Goal: Complete application form

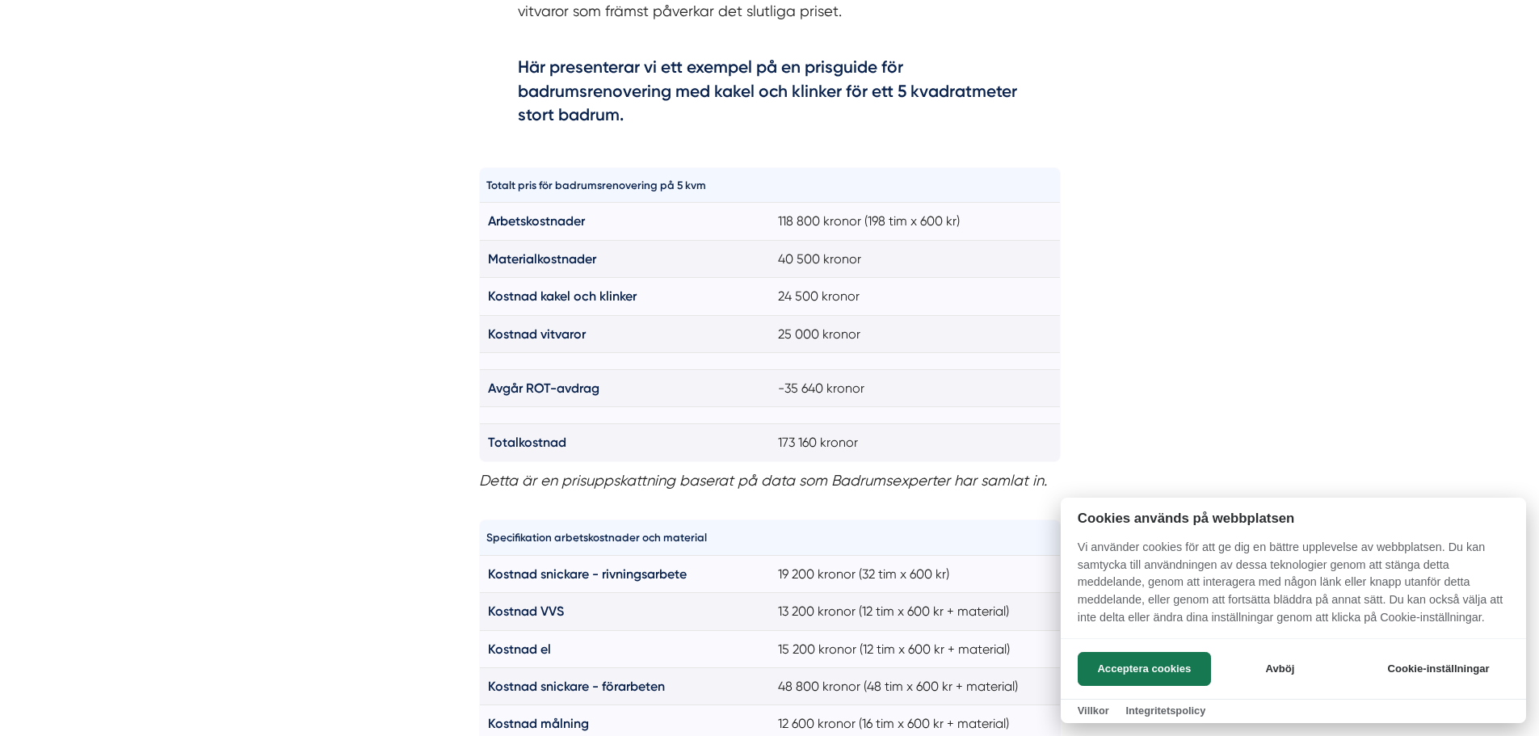
scroll to position [1131, 0]
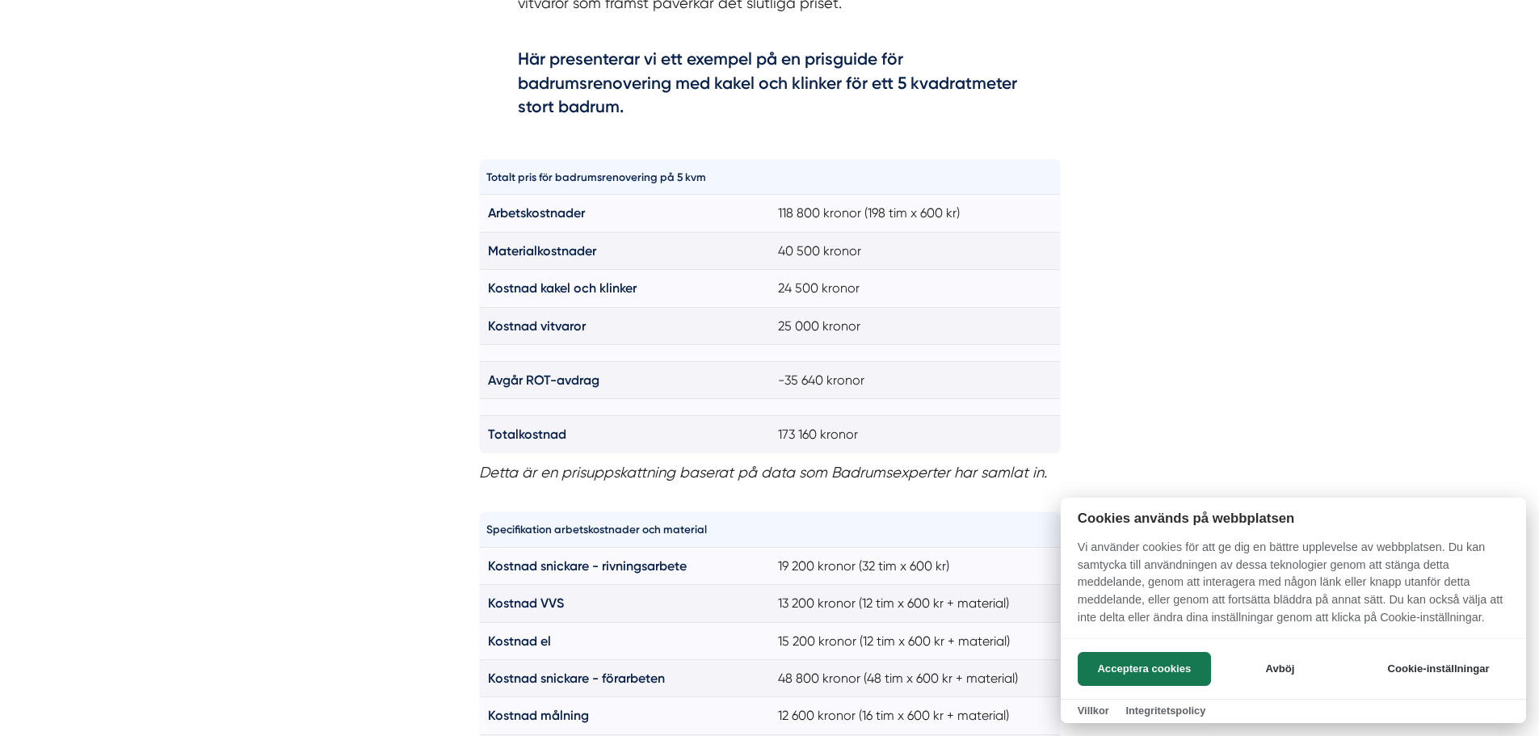
click at [1109, 326] on div at bounding box center [769, 368] width 1539 height 736
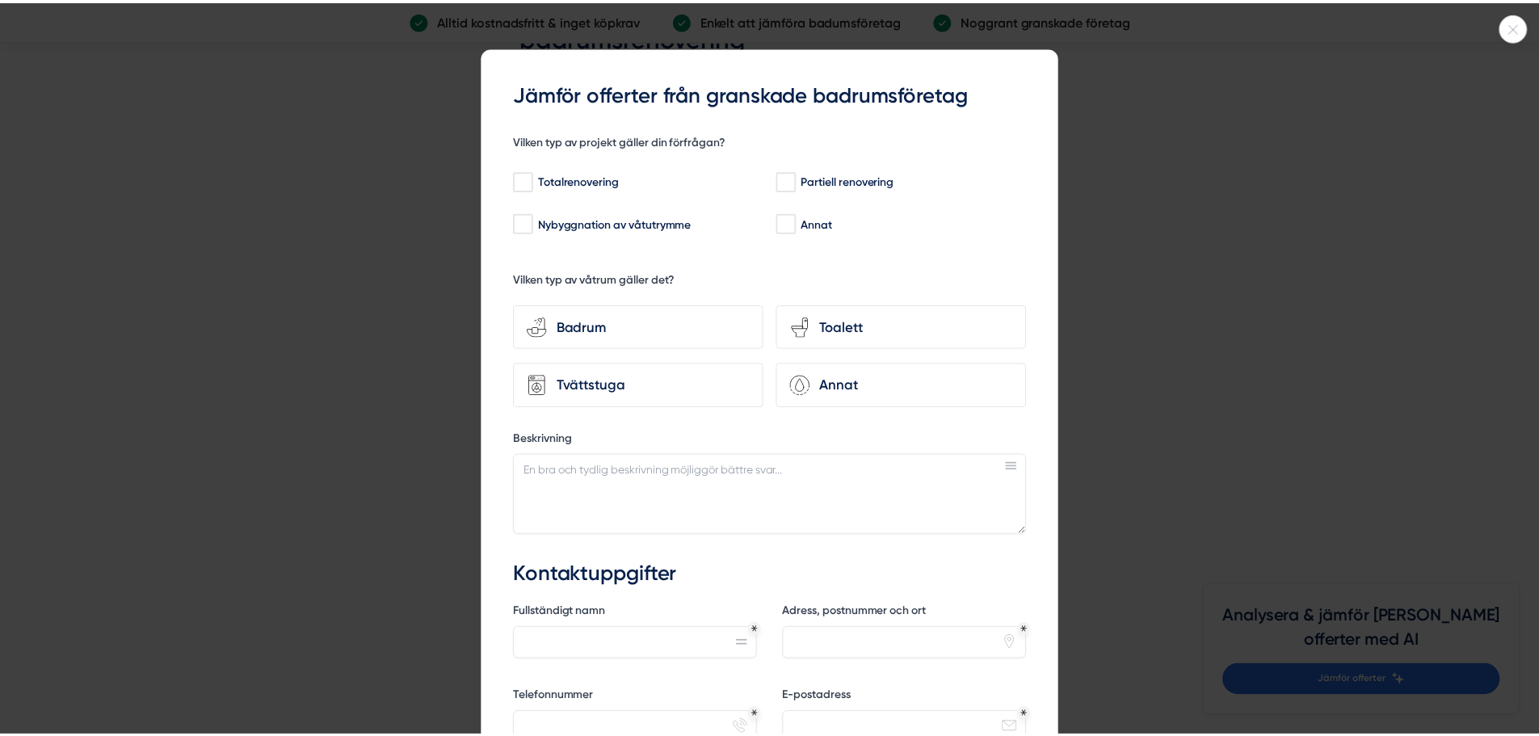
scroll to position [0, 0]
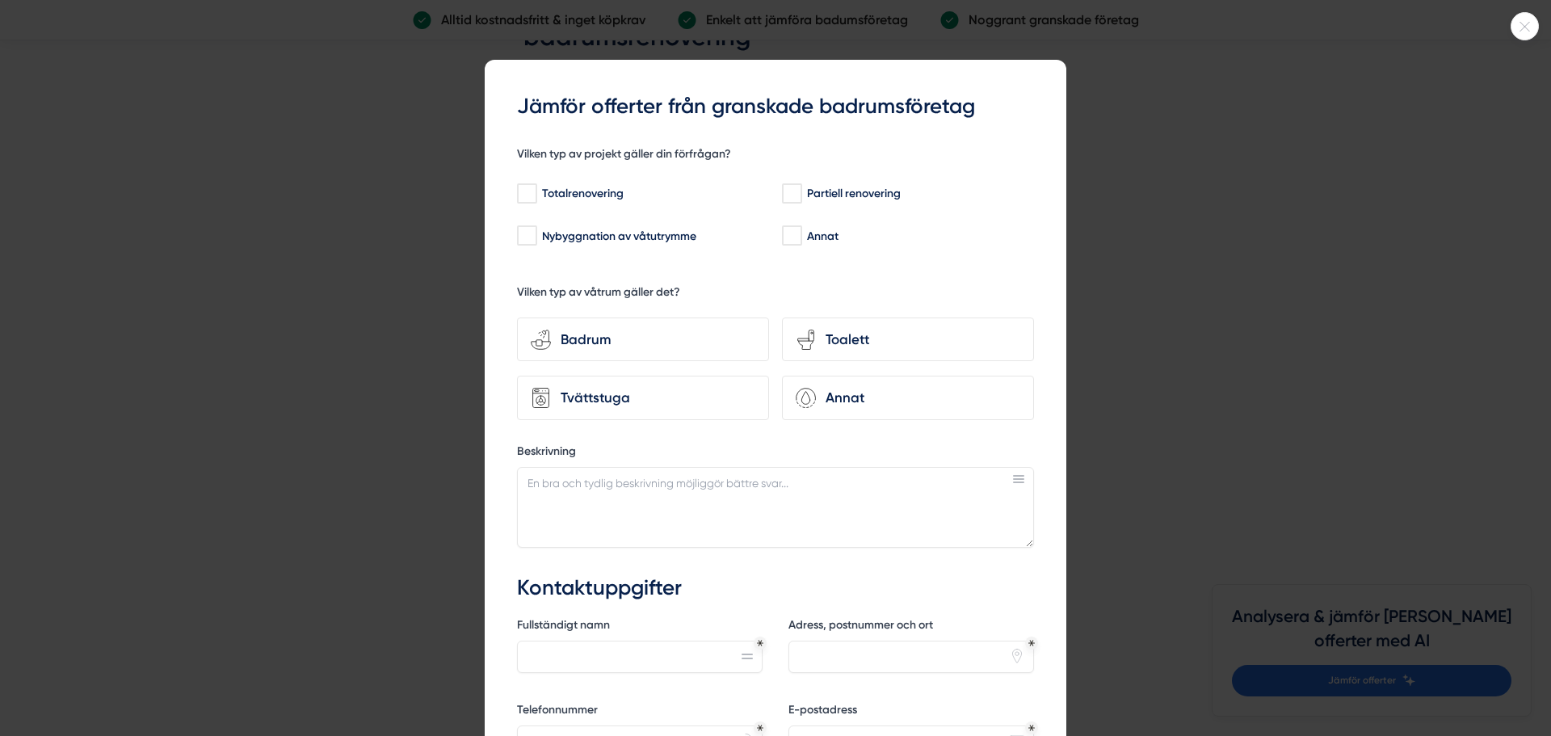
click at [1261, 134] on div at bounding box center [775, 368] width 1551 height 736
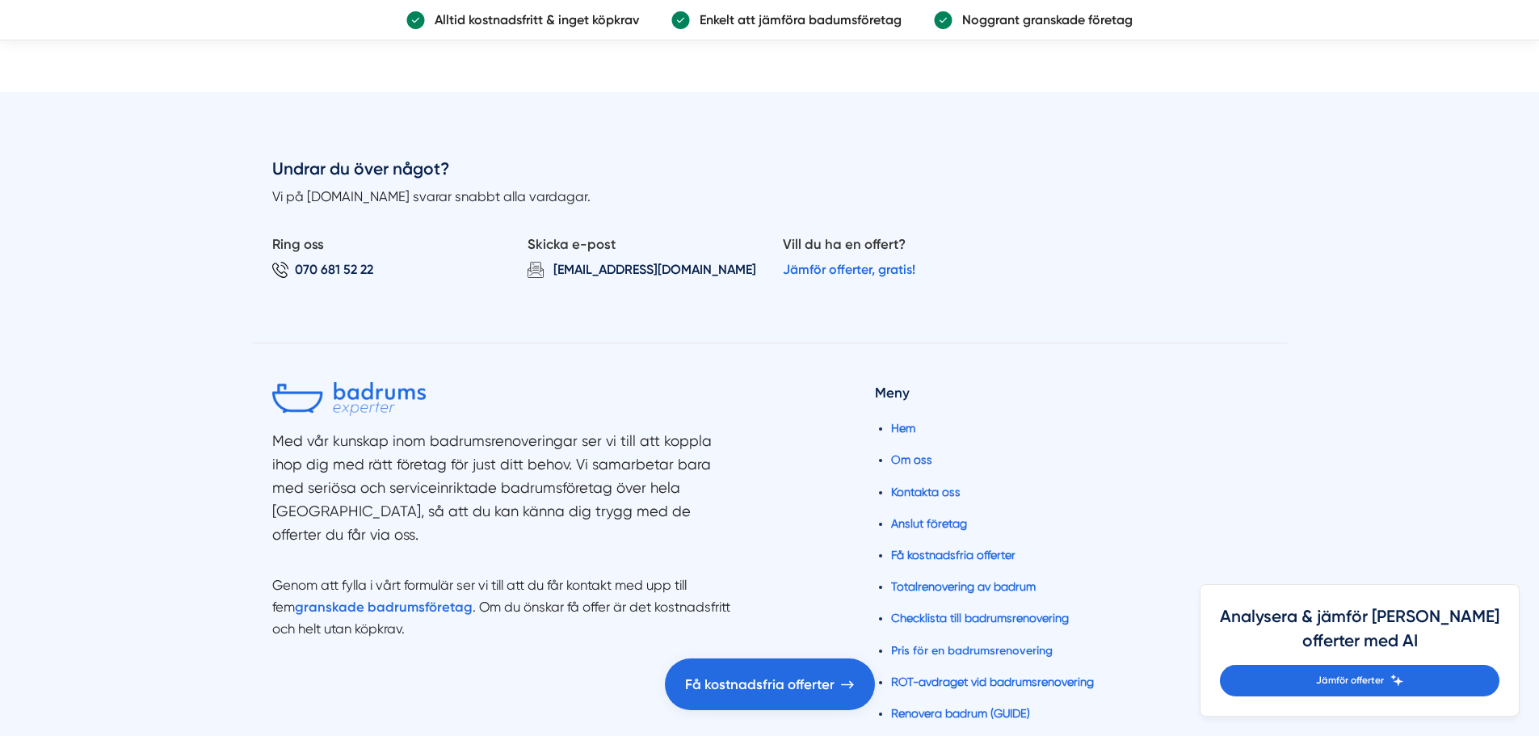
scroll to position [8577, 0]
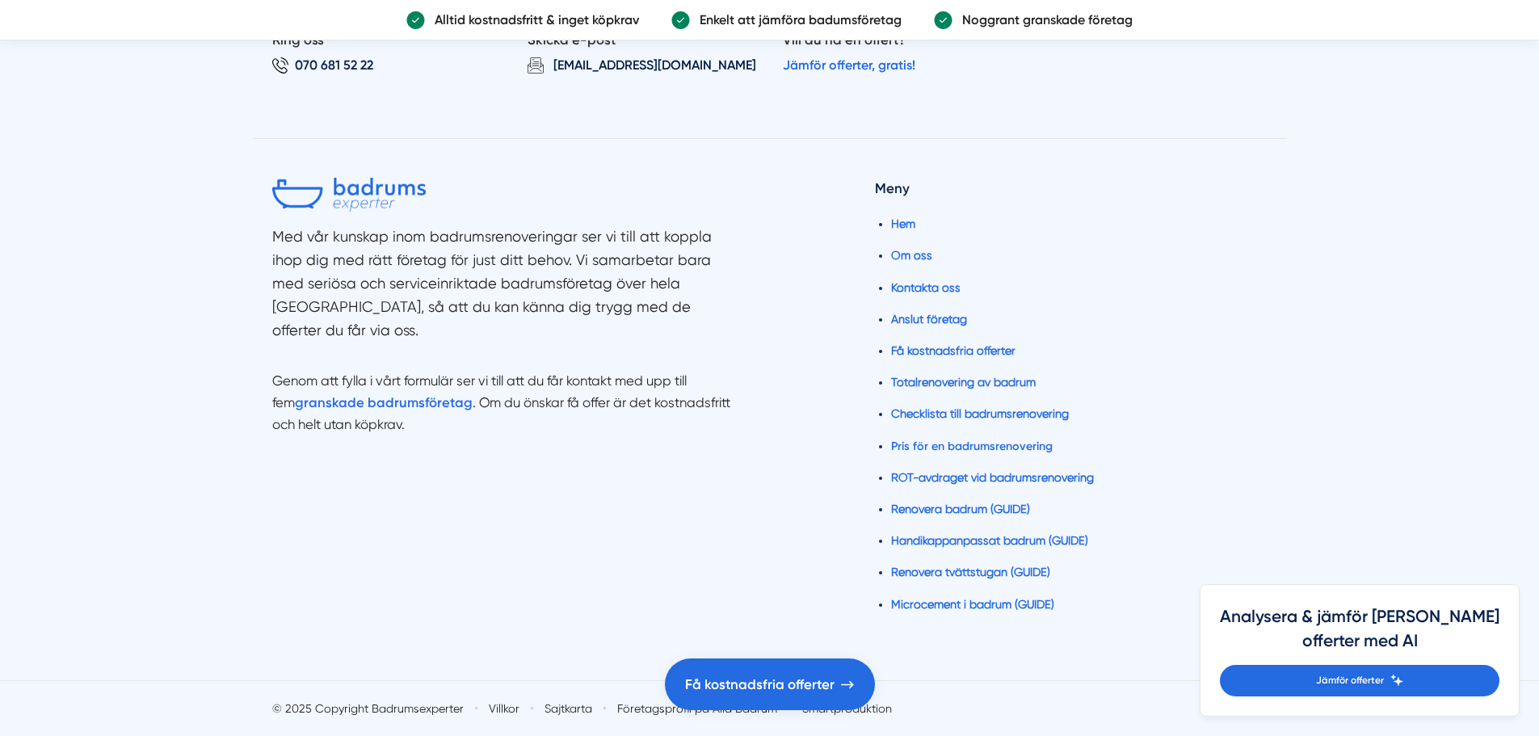
click at [741, 650] on div "Med vår kunskap inom badrumsrenoveringar ser vi till att koppla ihop dig med rä…" at bounding box center [769, 409] width 995 height 541
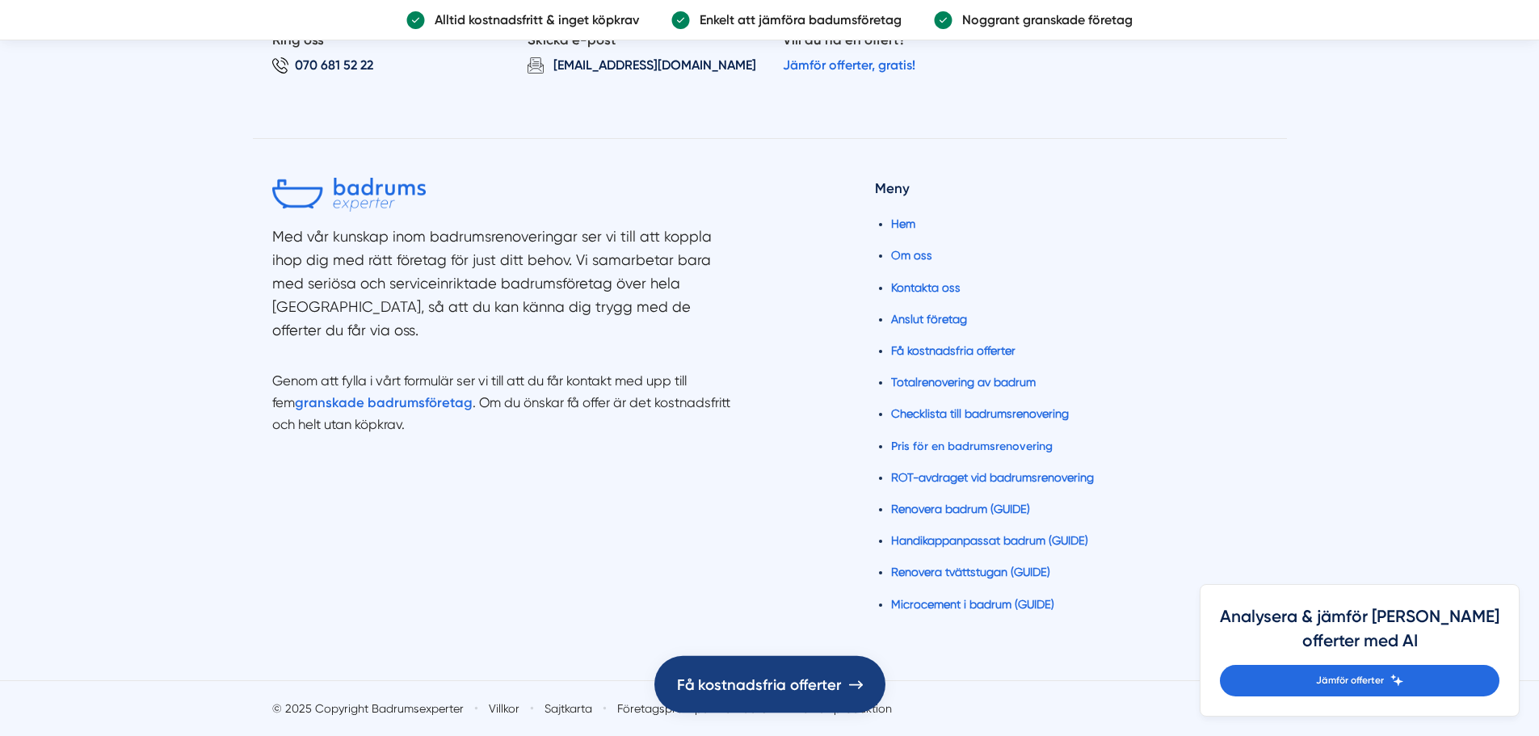
click at [745, 672] on span "Få kostnadsfria offerter" at bounding box center [759, 684] width 165 height 24
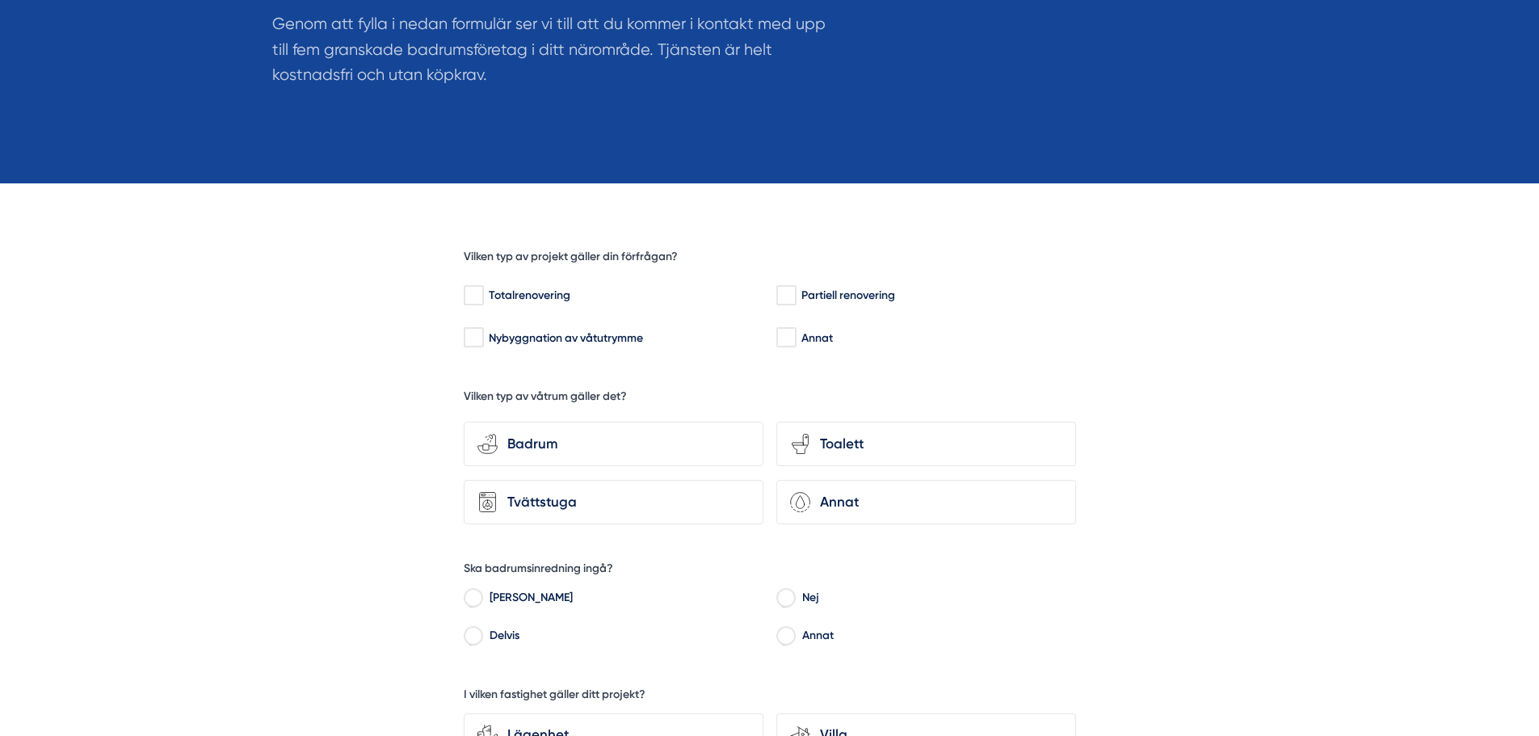
scroll to position [242, 0]
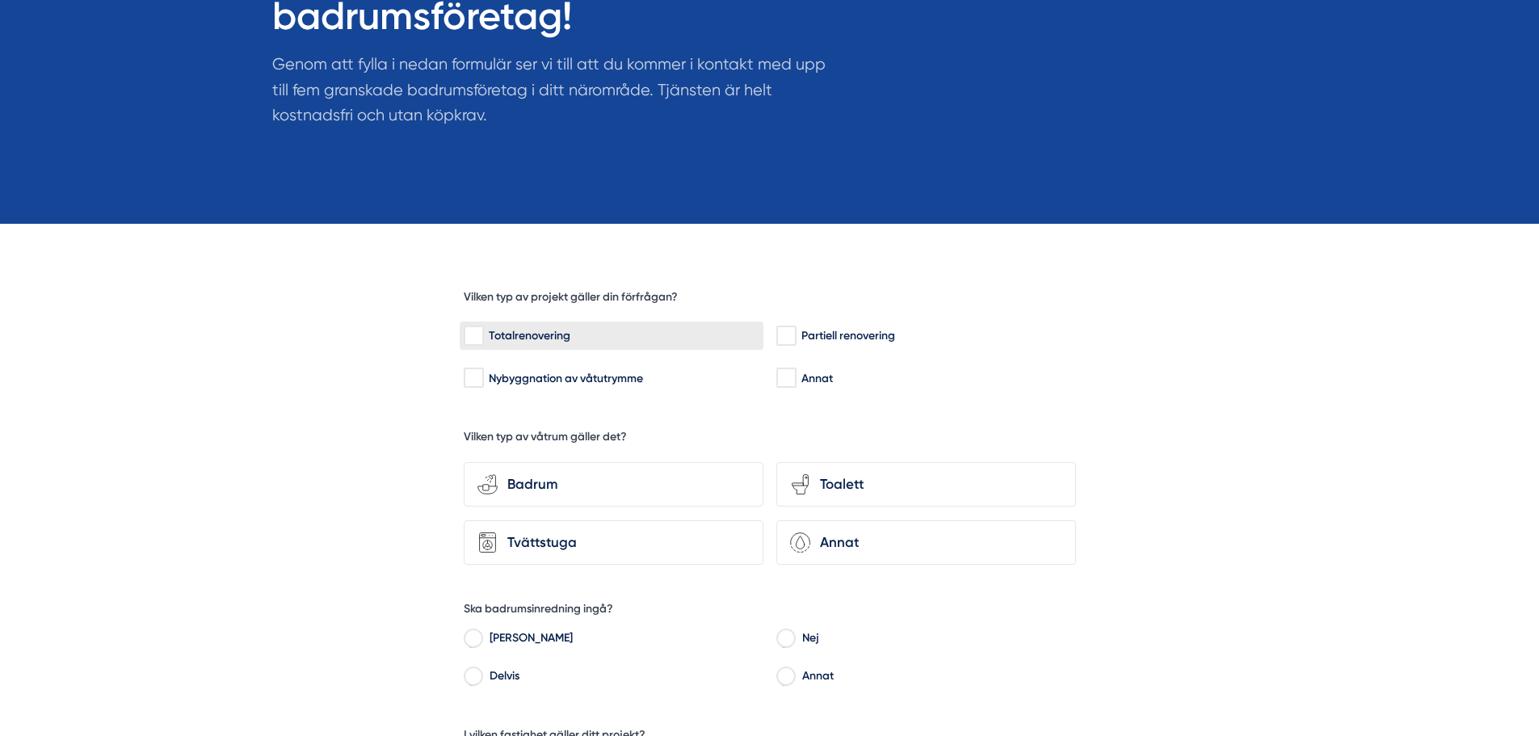
click at [634, 330] on div "Totalrenovering" at bounding box center [612, 336] width 296 height 16
click at [482, 330] on input "Totalrenovering" at bounding box center [473, 336] width 19 height 16
checkbox input "true"
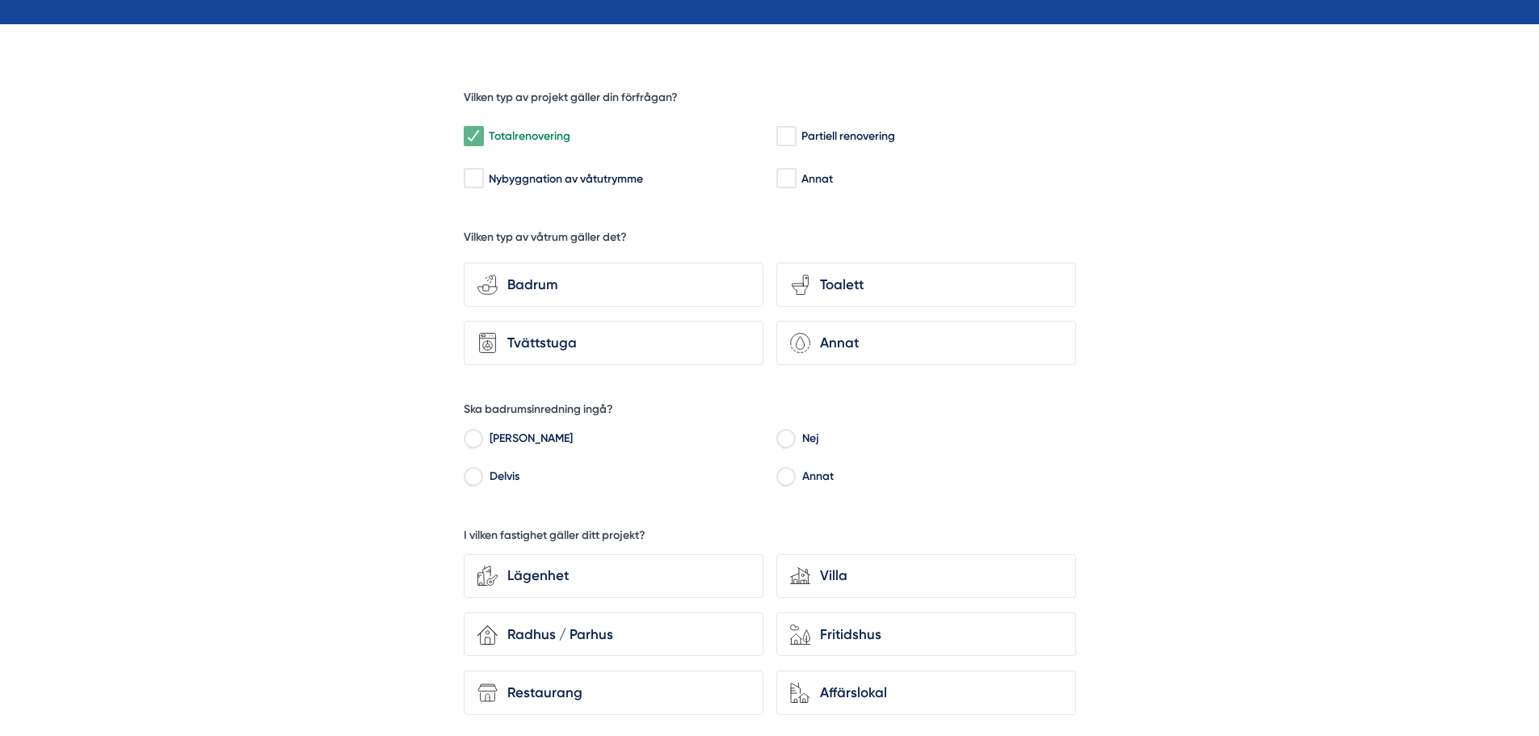
scroll to position [485, 0]
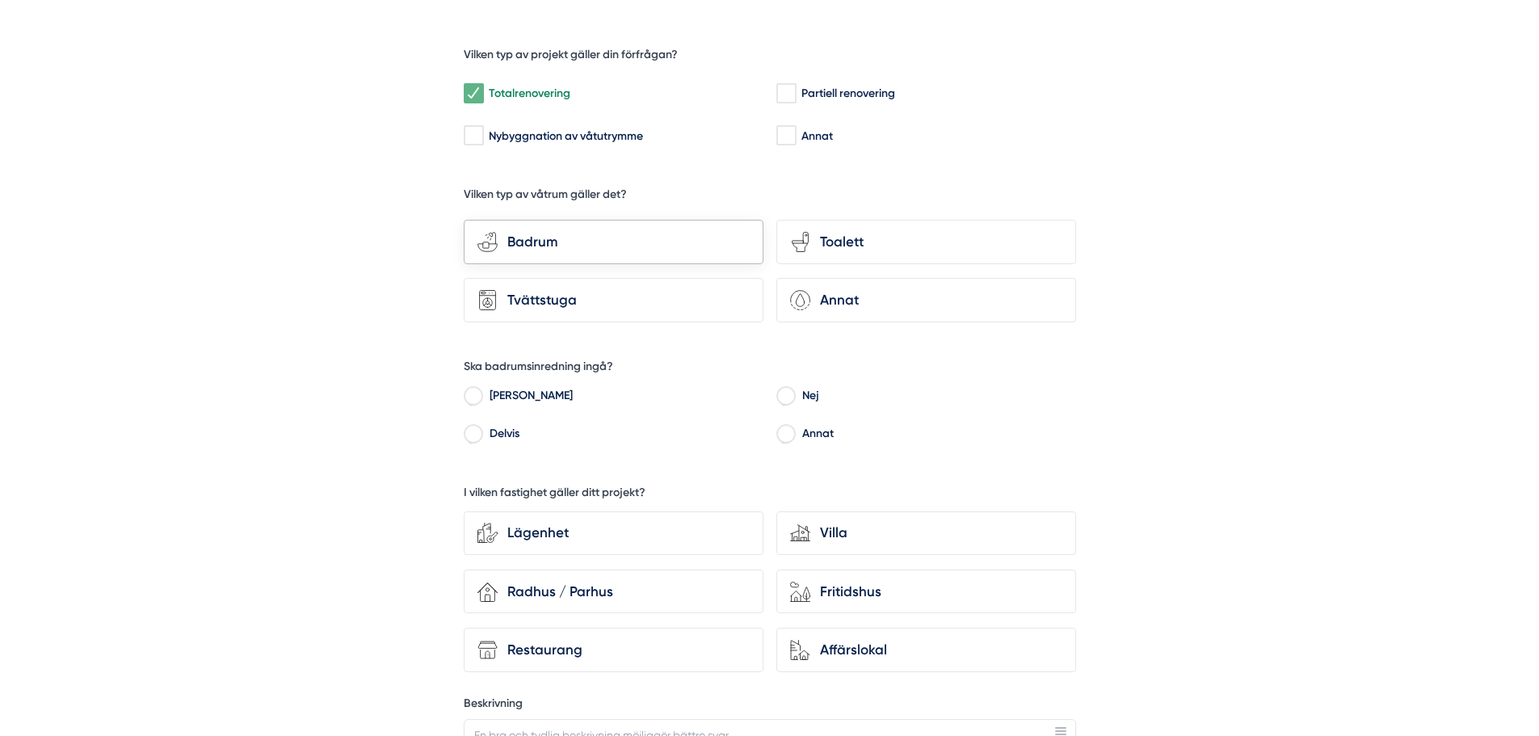
click at [580, 245] on div "Badrum" at bounding box center [623, 242] width 252 height 22
click at [0, 0] on input "bathroom-tub-towel Badrum" at bounding box center [0, 0] width 0 height 0
click at [619, 388] on label "Ja" at bounding box center [622, 397] width 282 height 24
click at [482, 391] on input "Ja" at bounding box center [473, 398] width 19 height 15
radio input "true"
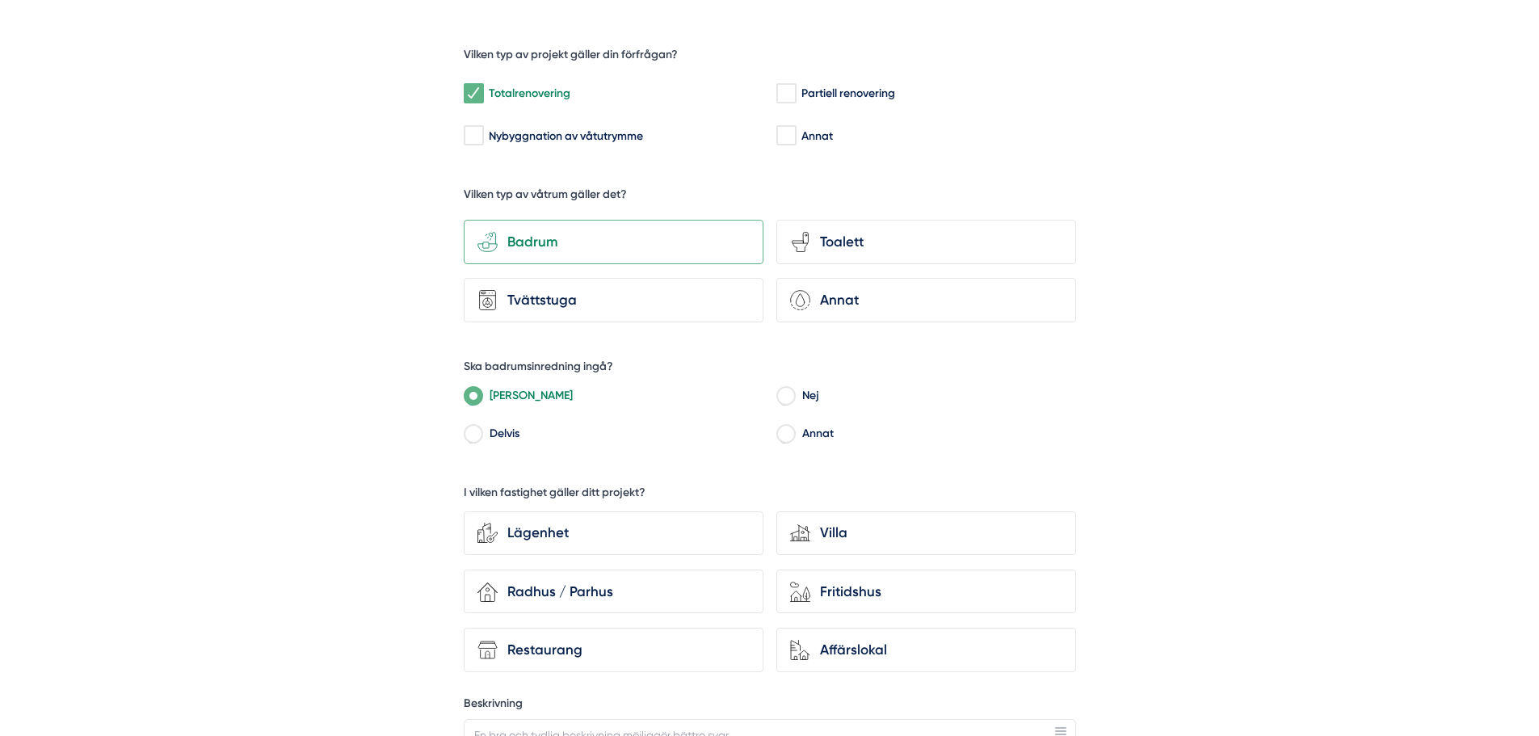
click at [634, 398] on label "Ja" at bounding box center [622, 397] width 282 height 24
click at [482, 398] on input "Ja" at bounding box center [473, 398] width 19 height 15
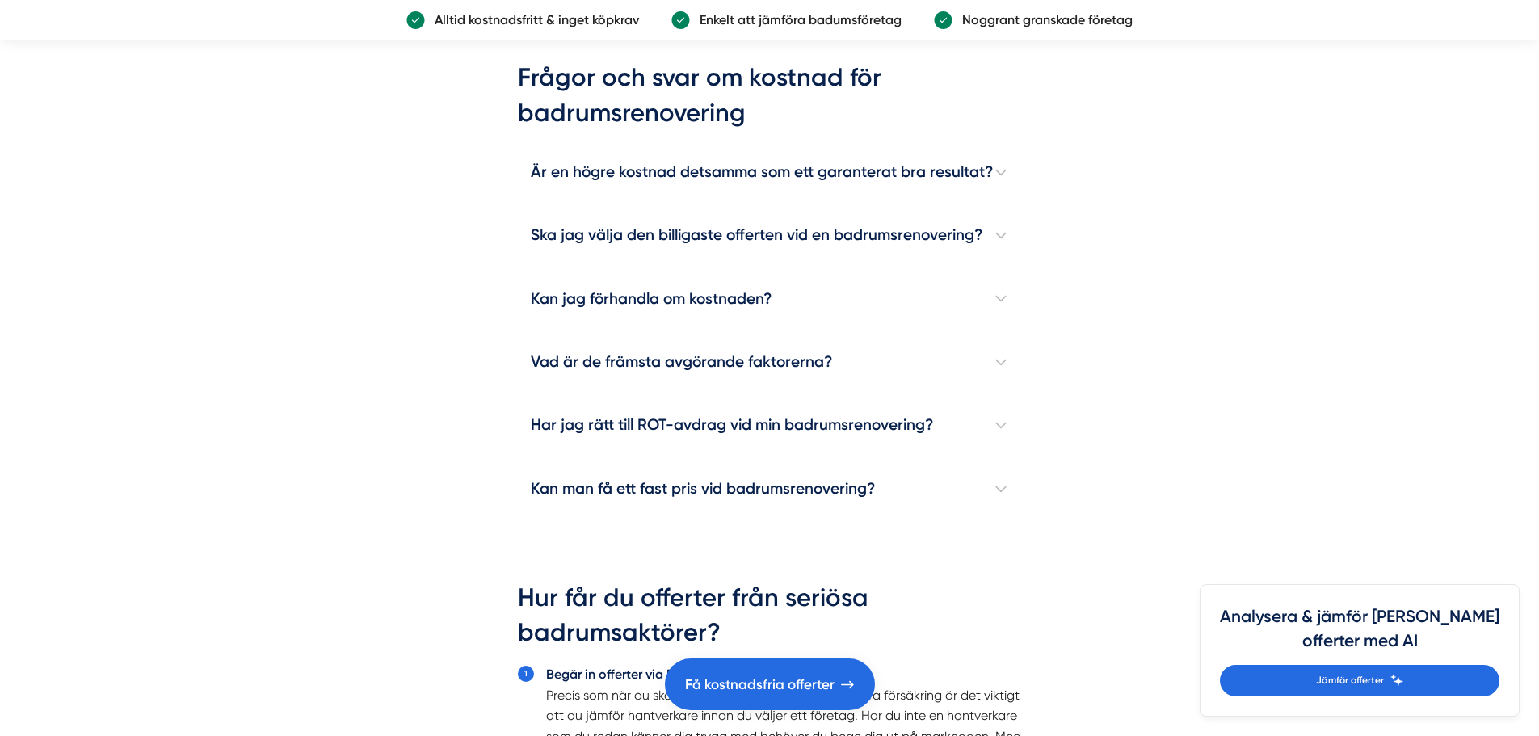
scroll to position [4780, 0]
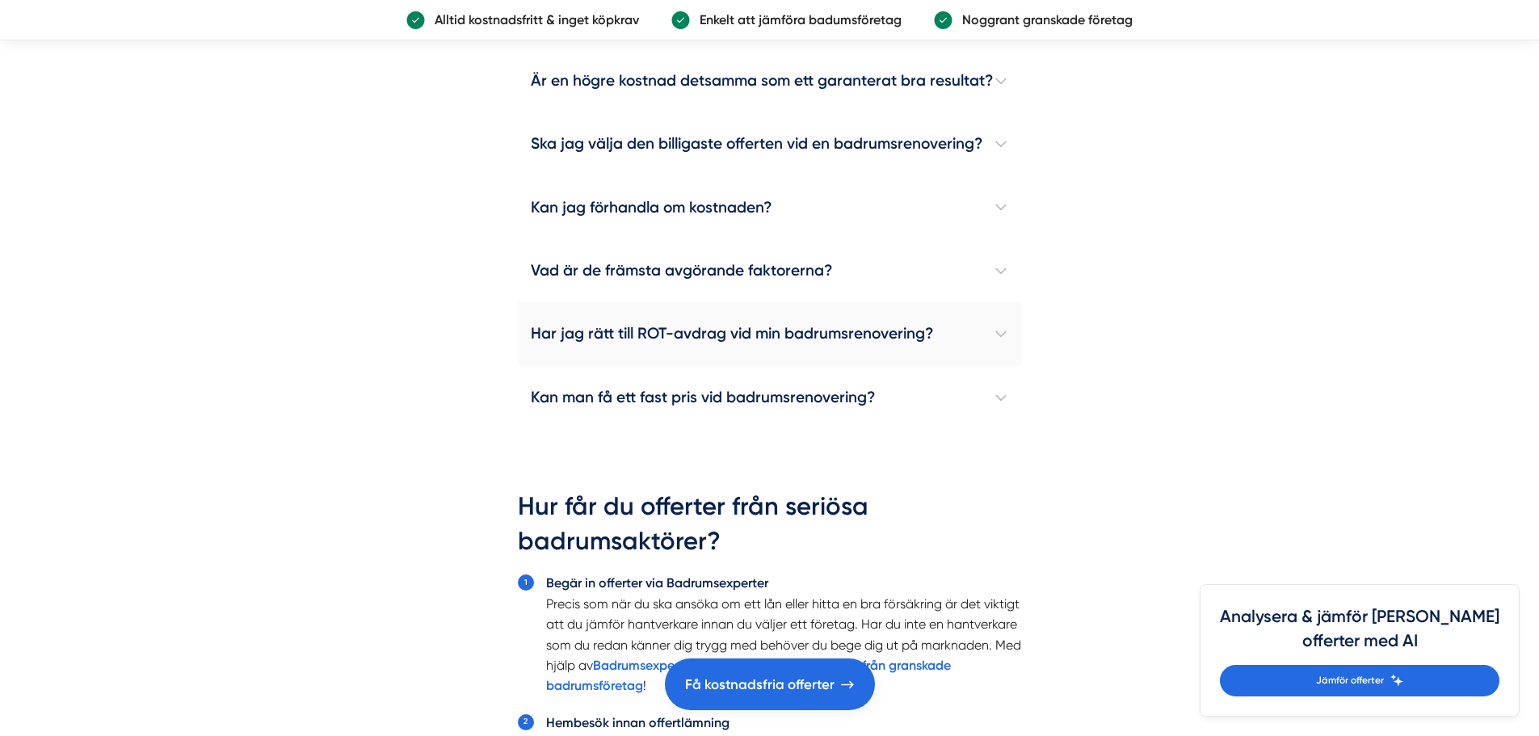
click at [876, 344] on h4 "Har jag rätt till ROT-avdrag vid min badrumsrenovering?" at bounding box center [770, 333] width 504 height 63
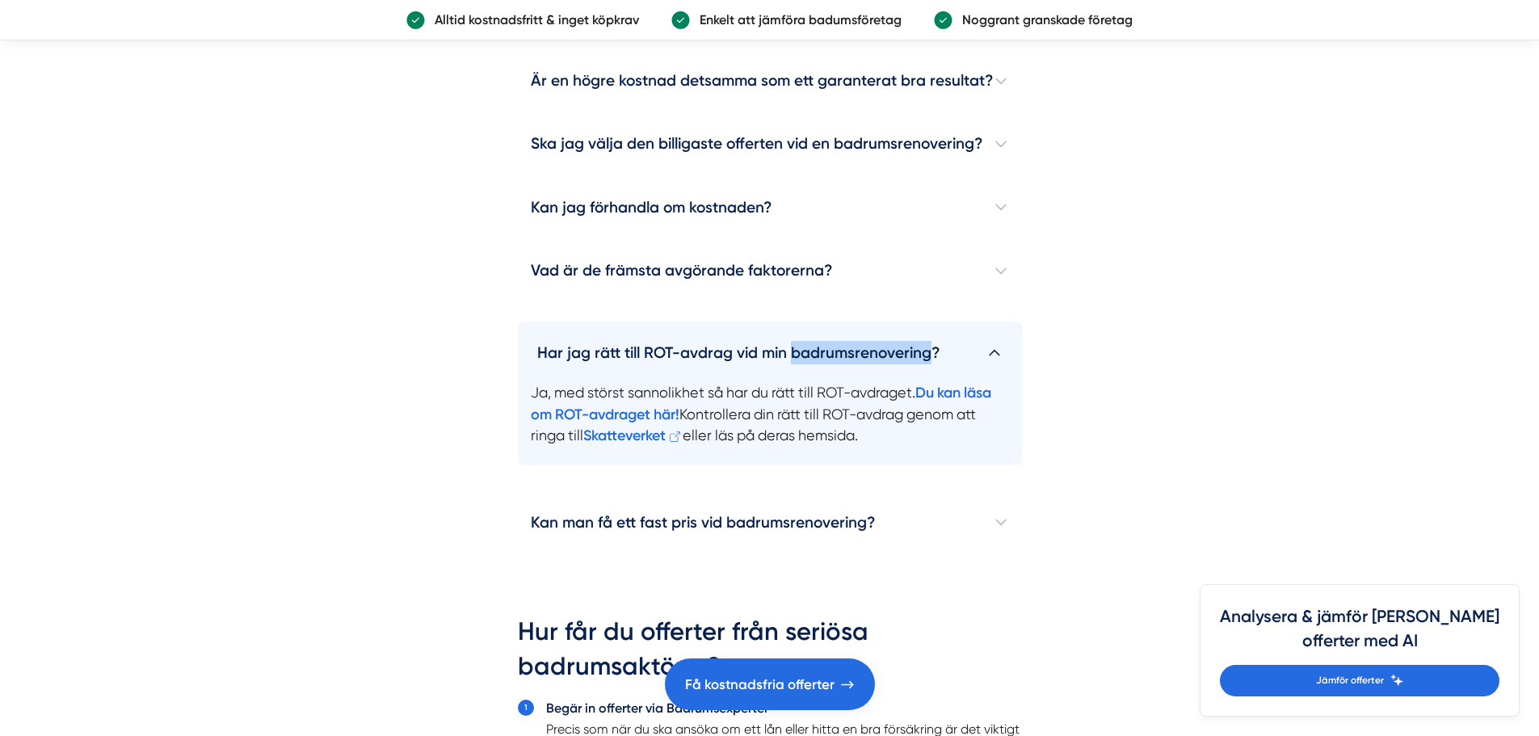
click at [876, 344] on h4 "Har jag rätt till ROT-avdrag vid min badrumsrenovering?" at bounding box center [770, 345] width 504 height 49
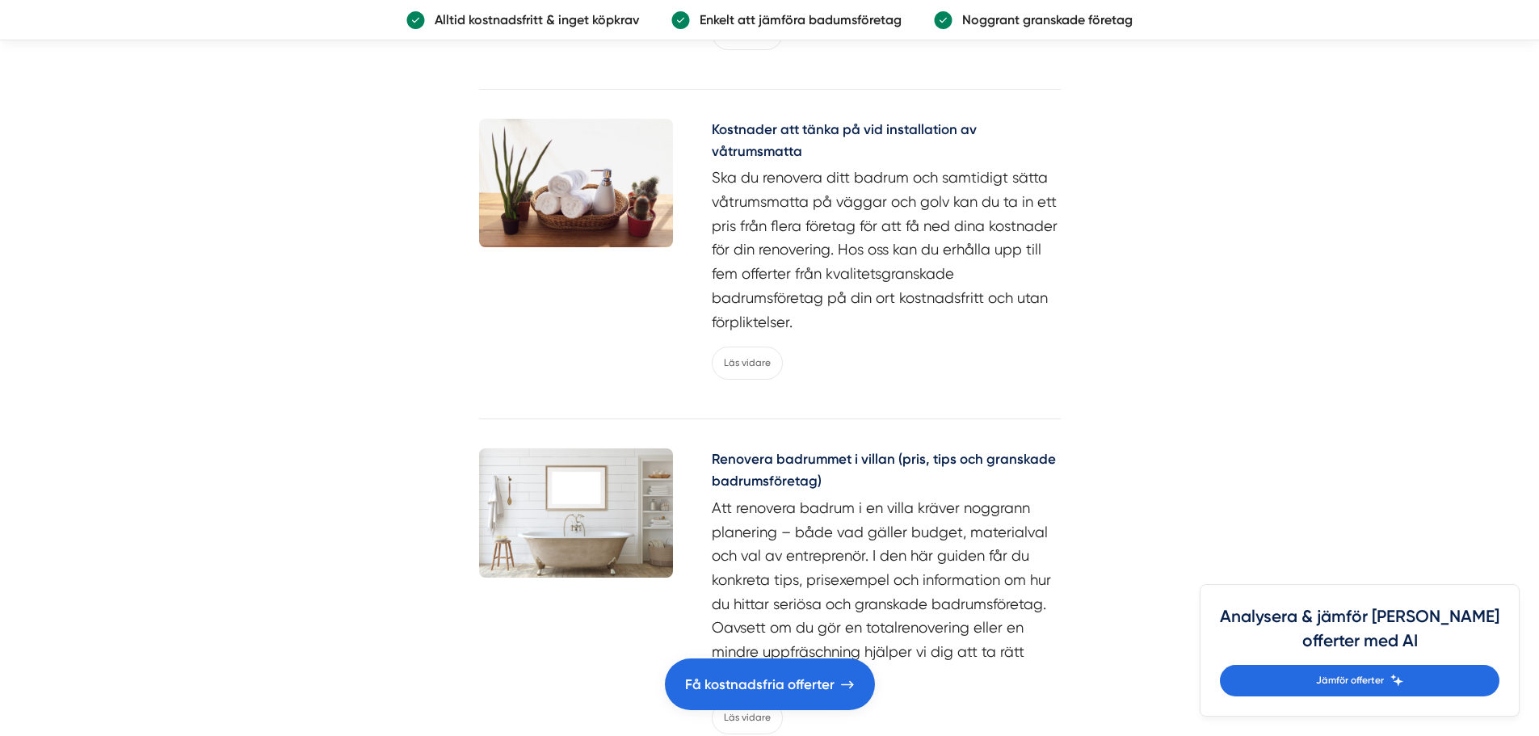
scroll to position [7446, 0]
